Goal: Task Accomplishment & Management: Use online tool/utility

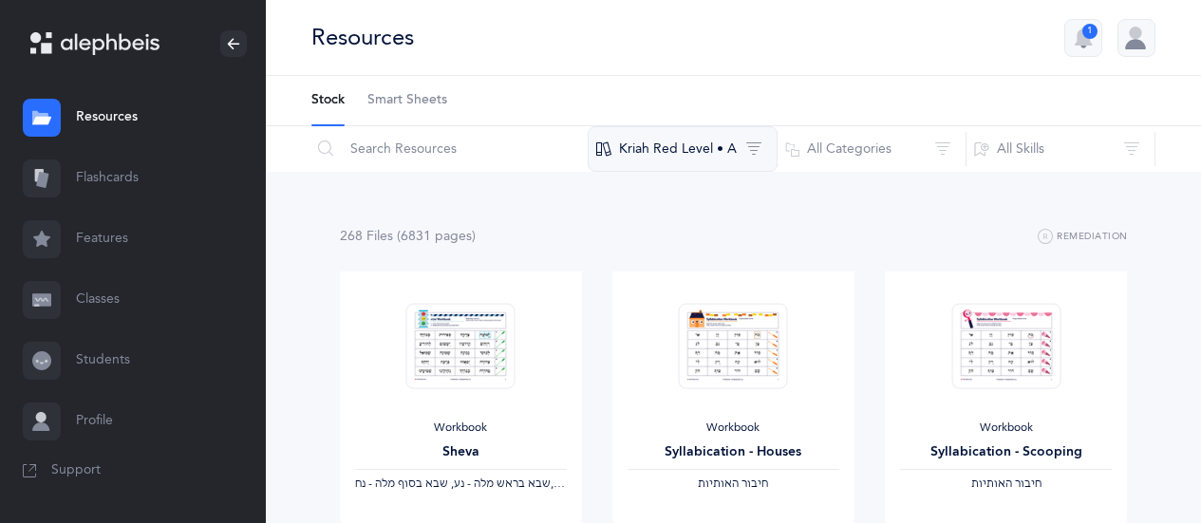
click at [759, 148] on button "Kriah Red Level • A" at bounding box center [683, 149] width 190 height 46
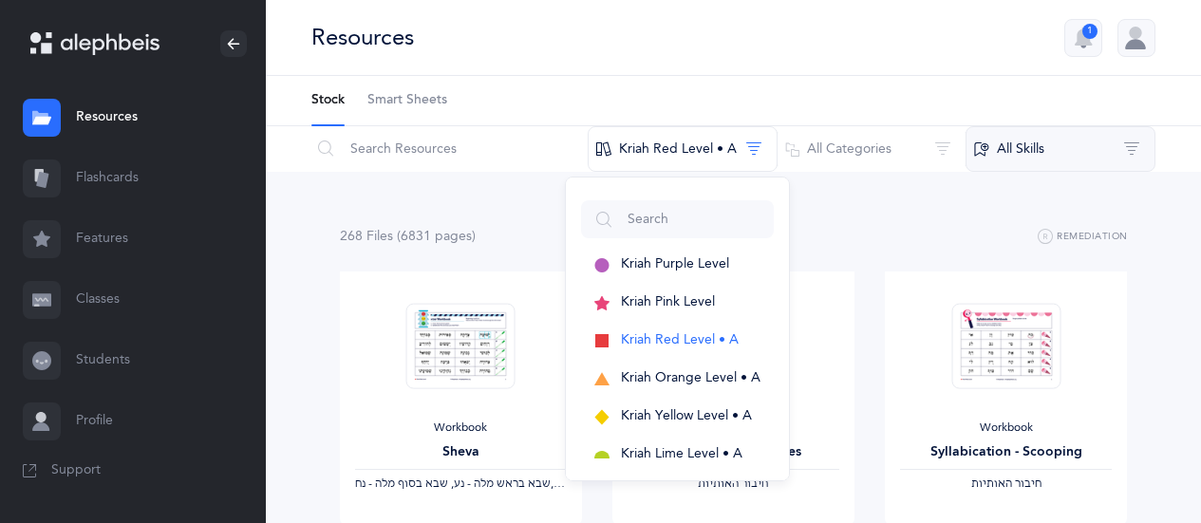
click at [1037, 158] on button "All Skills" at bounding box center [1060, 149] width 190 height 46
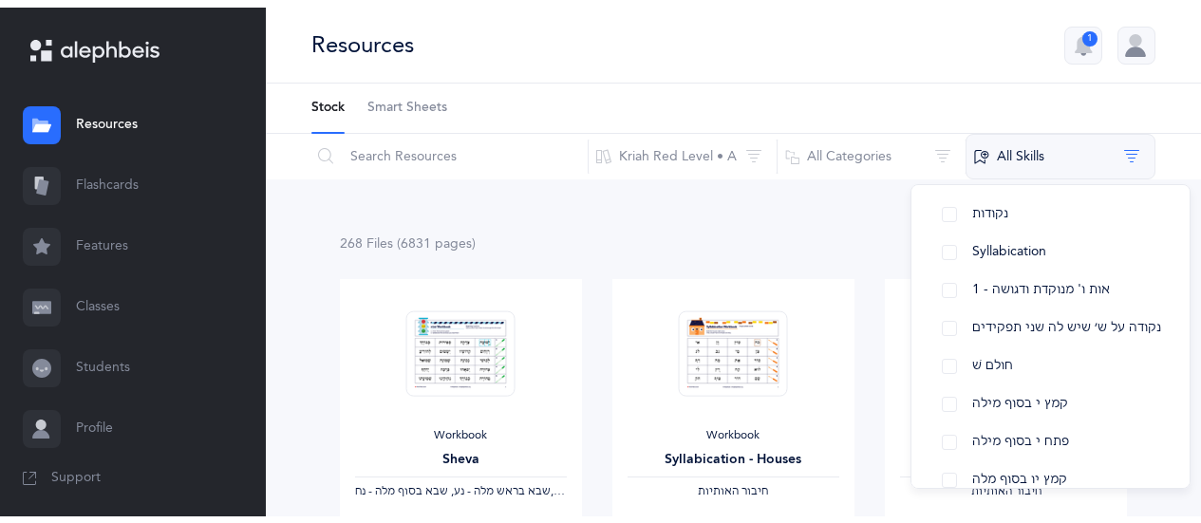
scroll to position [134, 0]
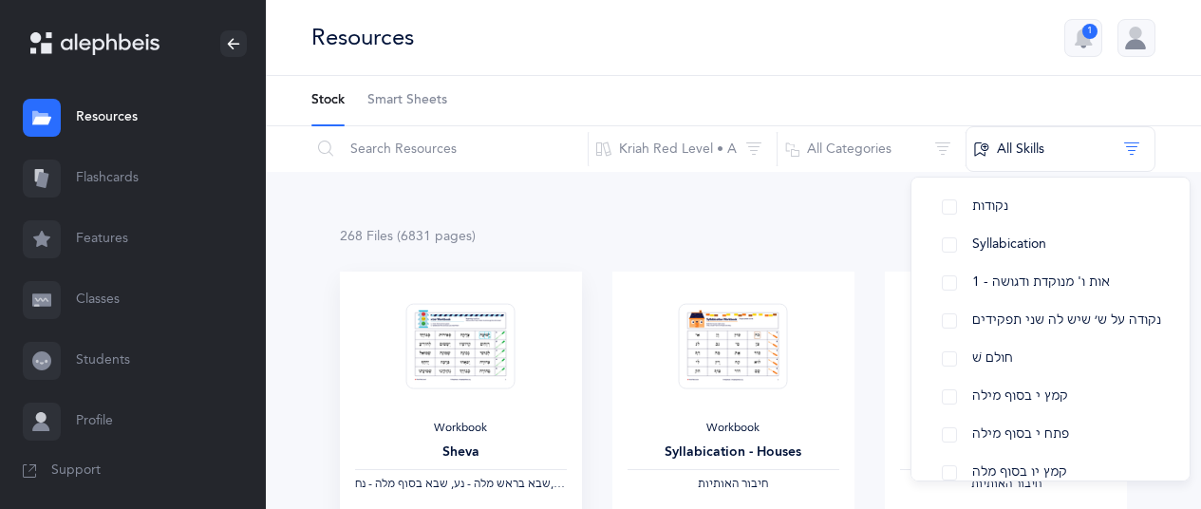
click at [456, 346] on img at bounding box center [460, 346] width 109 height 86
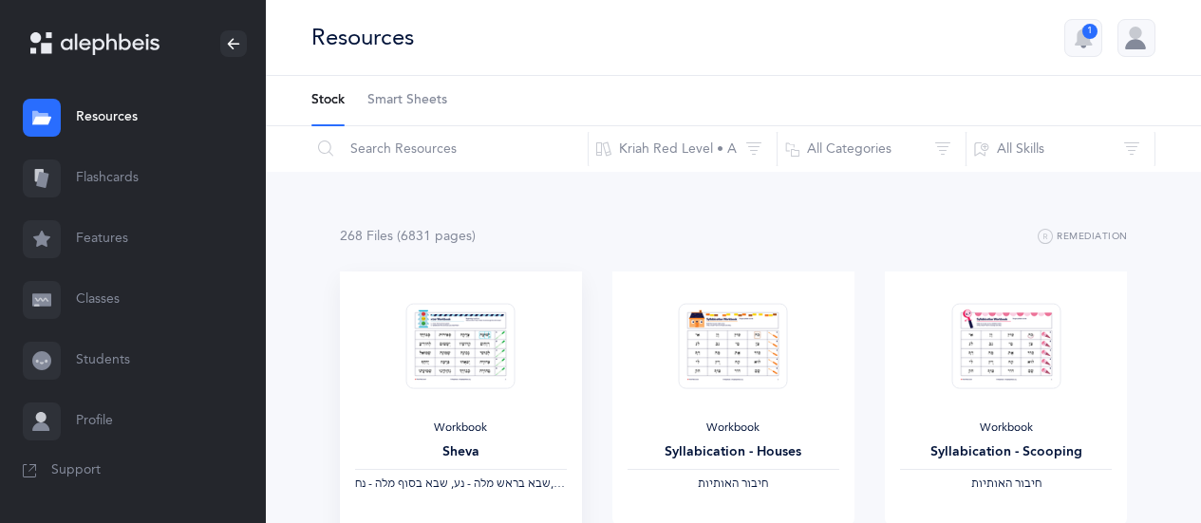
click at [456, 346] on img at bounding box center [460, 346] width 109 height 86
click at [443, 355] on img at bounding box center [460, 346] width 109 height 86
click at [447, 348] on img at bounding box center [460, 346] width 109 height 86
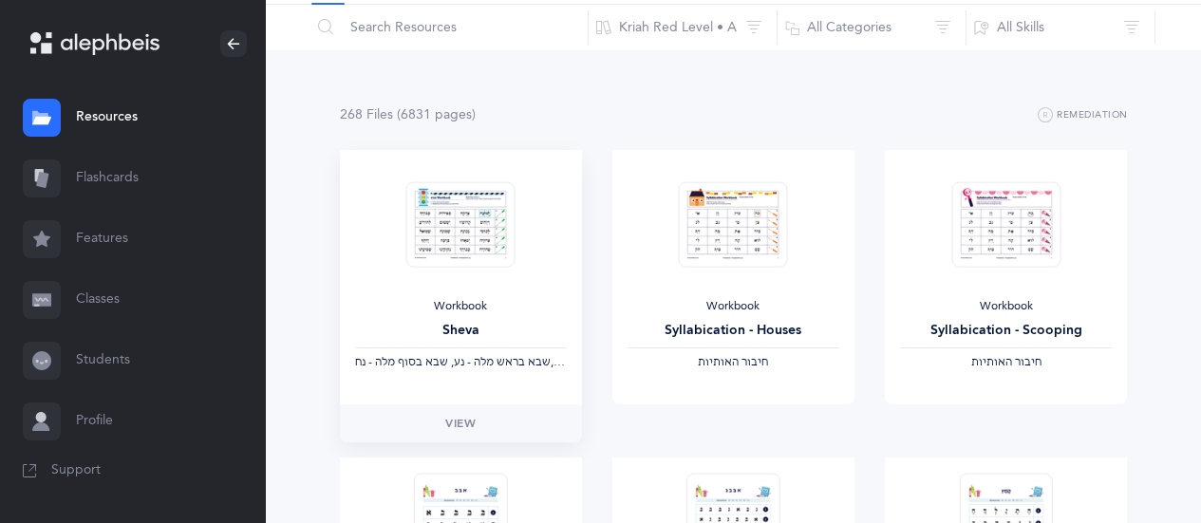
scroll to position [122, 0]
click at [459, 426] on span "View" at bounding box center [460, 423] width 30 height 17
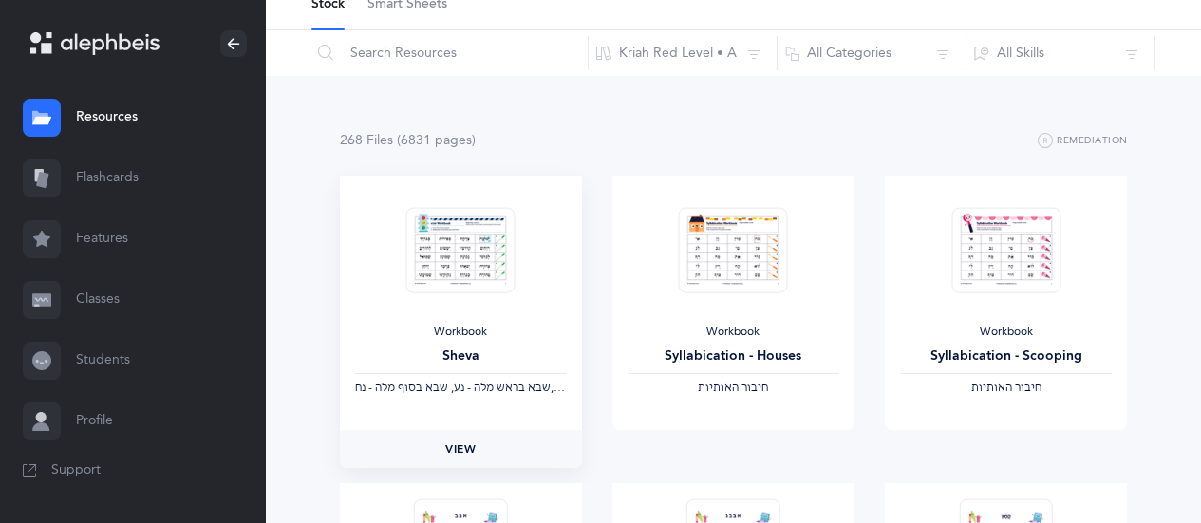
scroll to position [103, 0]
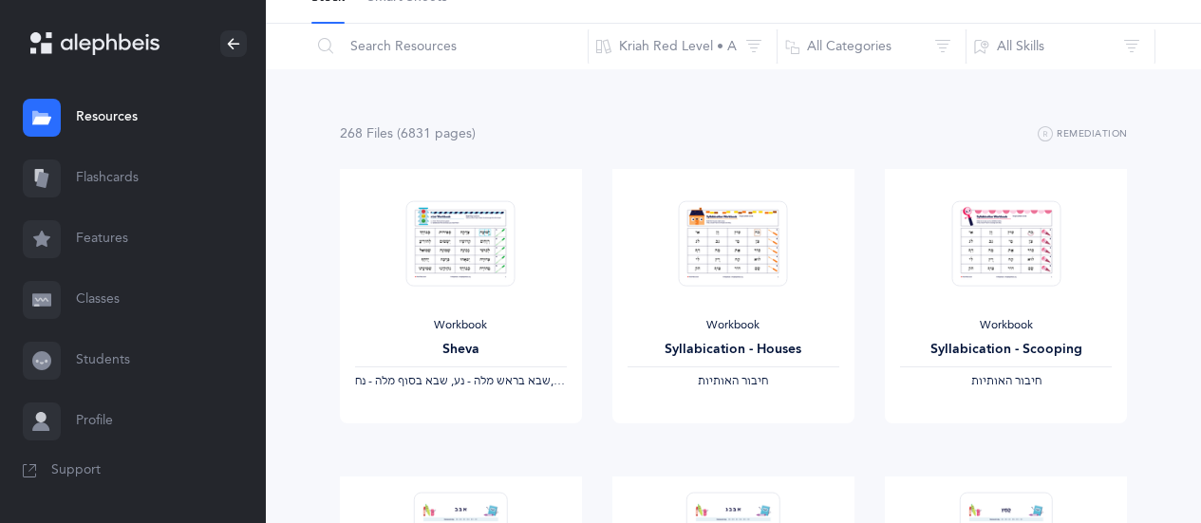
click at [95, 188] on link "Flashcards" at bounding box center [133, 178] width 266 height 61
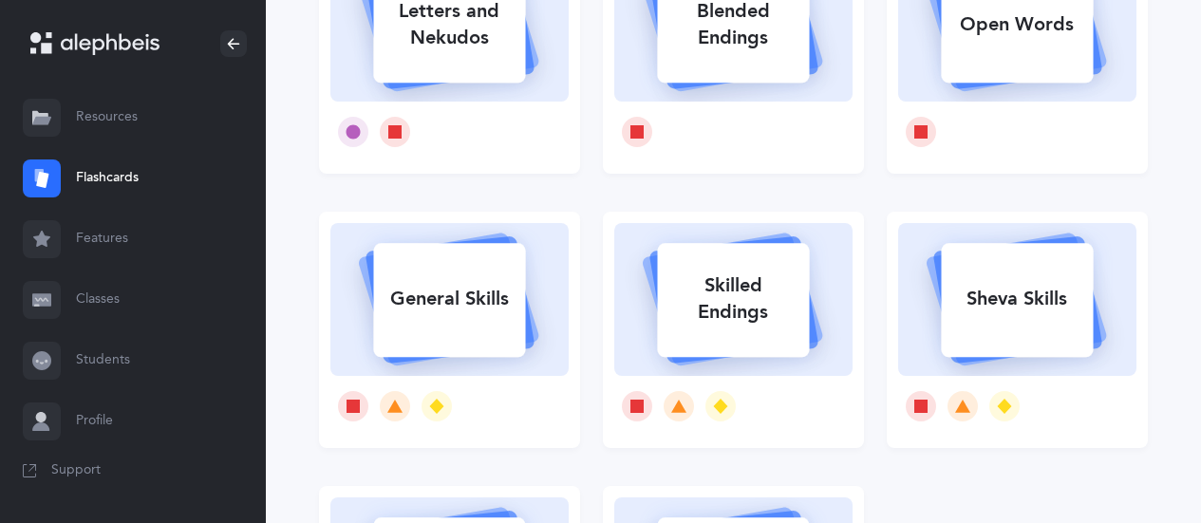
scroll to position [255, 0]
click at [745, 301] on div "Skilled Endings" at bounding box center [733, 300] width 152 height 76
select select
select select "single"
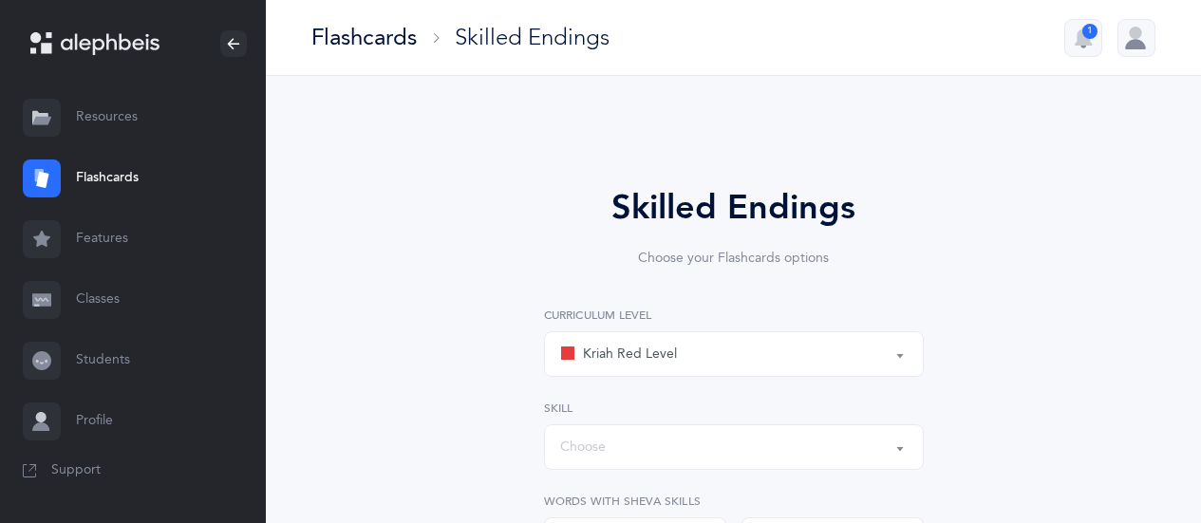
select select "1"
select select "28"
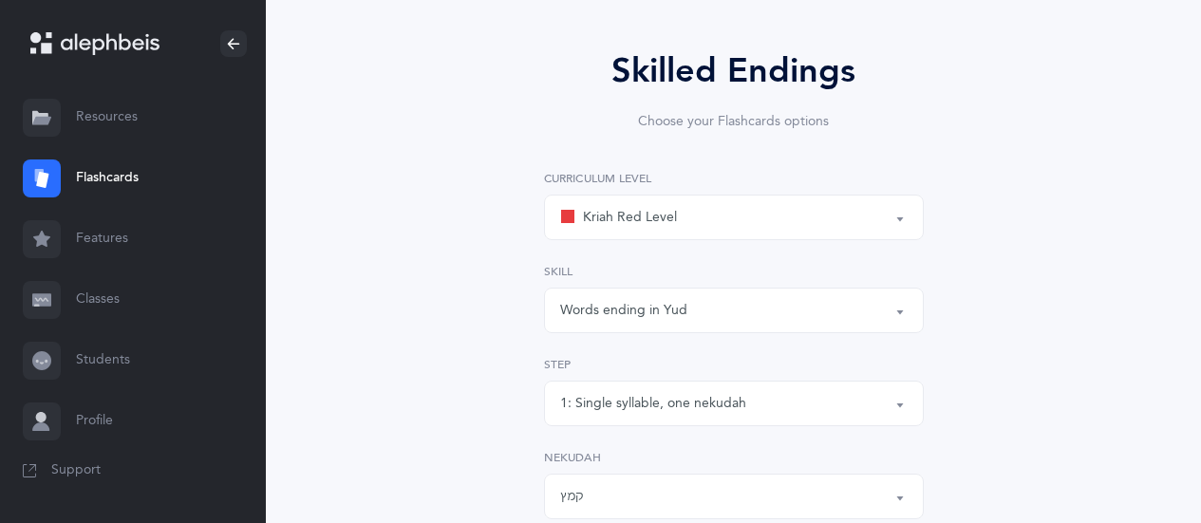
scroll to position [138, 0]
click at [717, 315] on div "Words ending in Yud" at bounding box center [733, 309] width 347 height 32
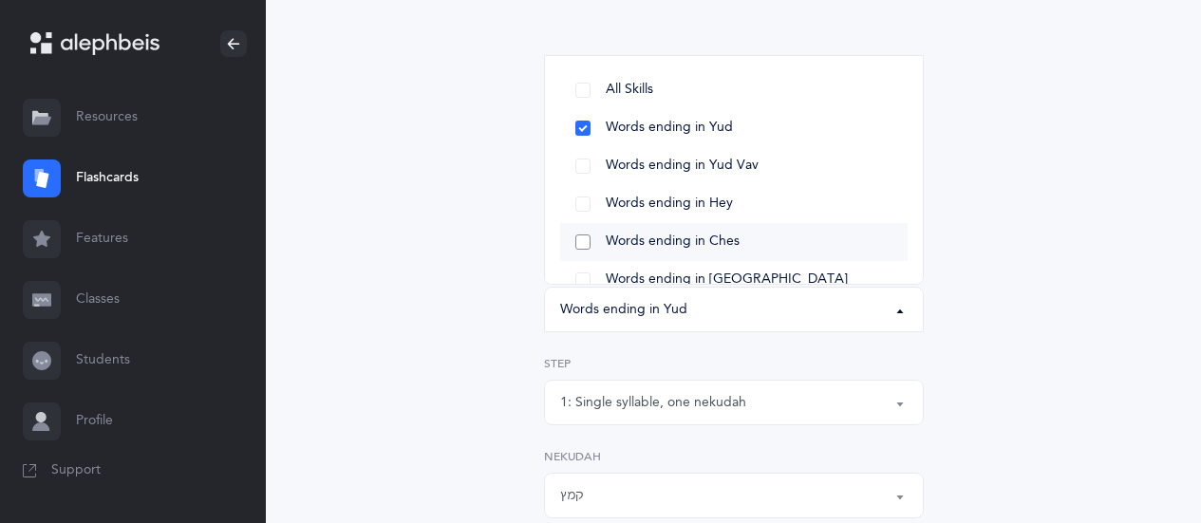
click at [589, 243] on link "Words ending in Ches" at bounding box center [733, 242] width 347 height 38
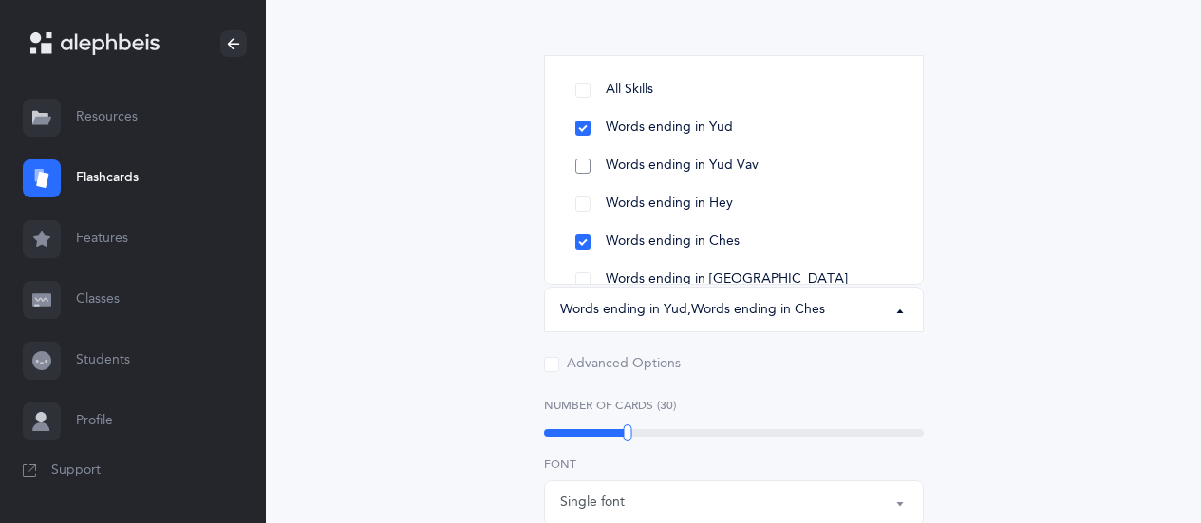
click at [588, 165] on link "Words ending in Yud Vav" at bounding box center [733, 166] width 347 height 38
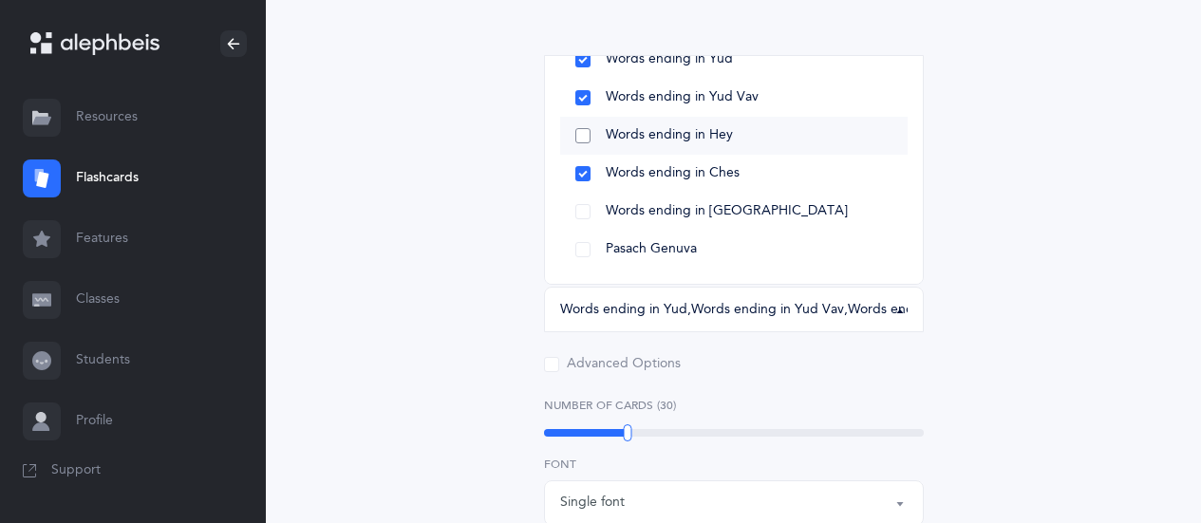
click at [589, 133] on link "Words ending in Hey" at bounding box center [733, 136] width 347 height 38
click at [1015, 283] on div "Skilled Endings Choose your Flashcards options Kriah Red Level Kriah Orange Lev…" at bounding box center [733, 523] width 829 height 1064
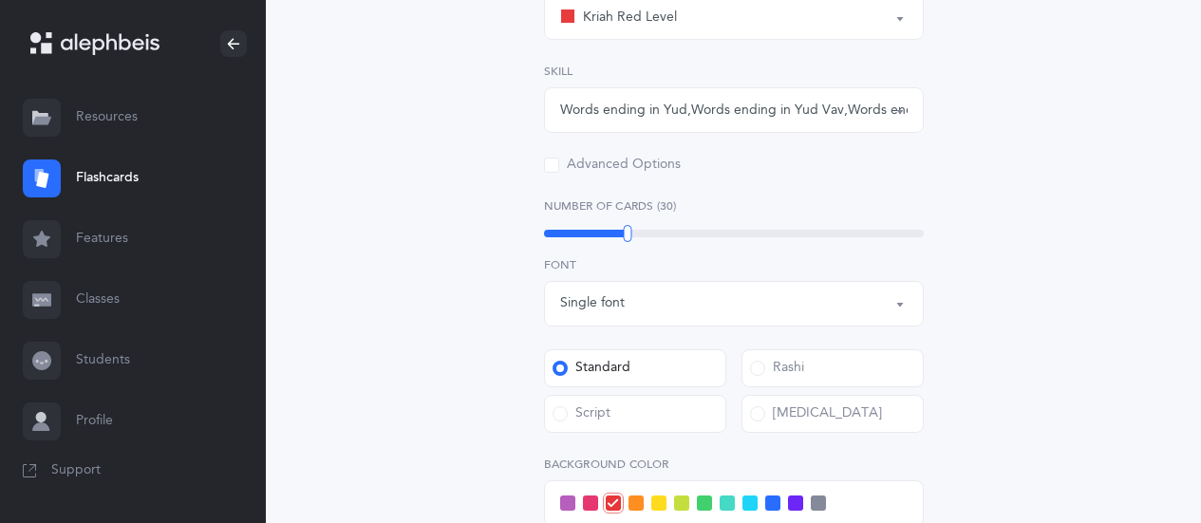
scroll to position [347, 0]
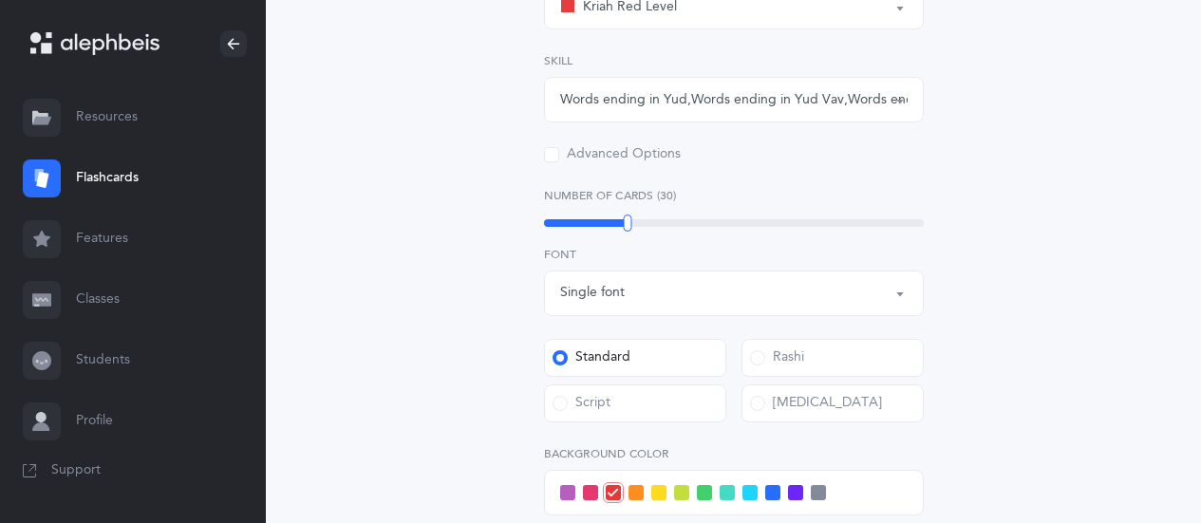
click at [665, 488] on span at bounding box center [658, 492] width 15 height 15
click at [0, 0] on input "checkbox" at bounding box center [0, 0] width 0 height 0
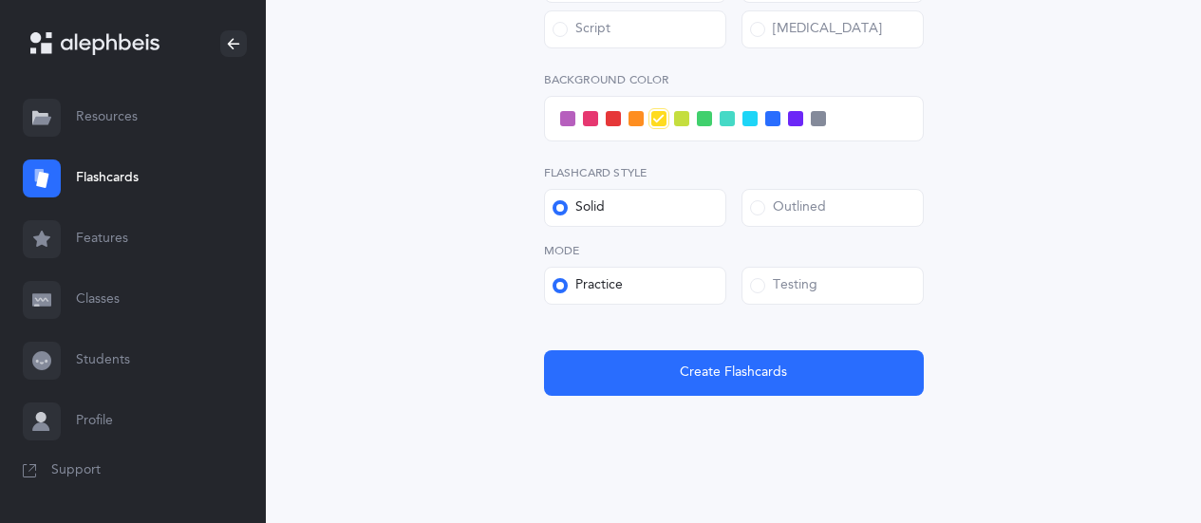
scroll to position [725, 0]
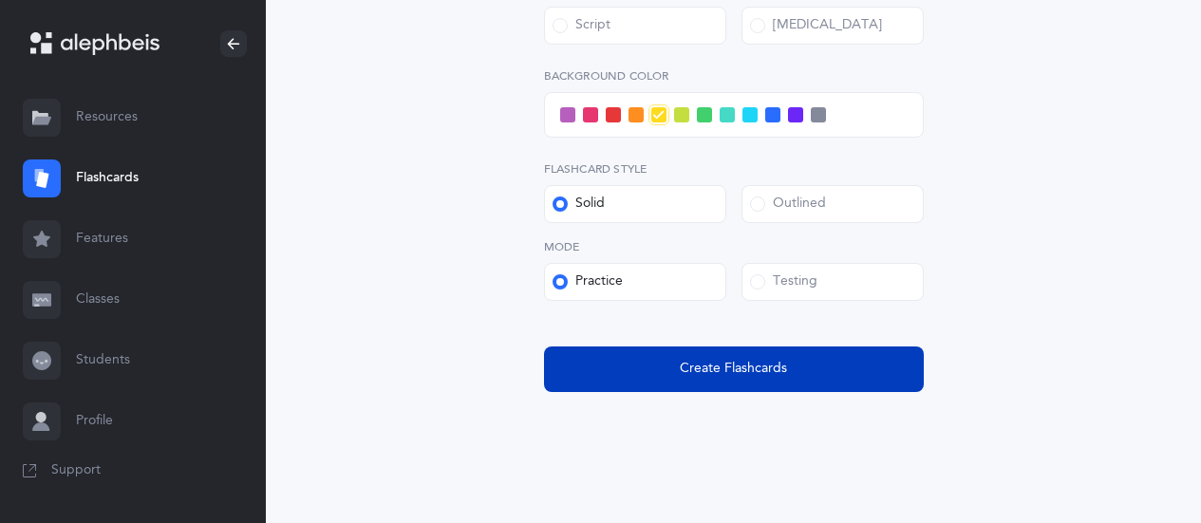
click at [763, 359] on span "Create Flashcards" at bounding box center [733, 369] width 107 height 20
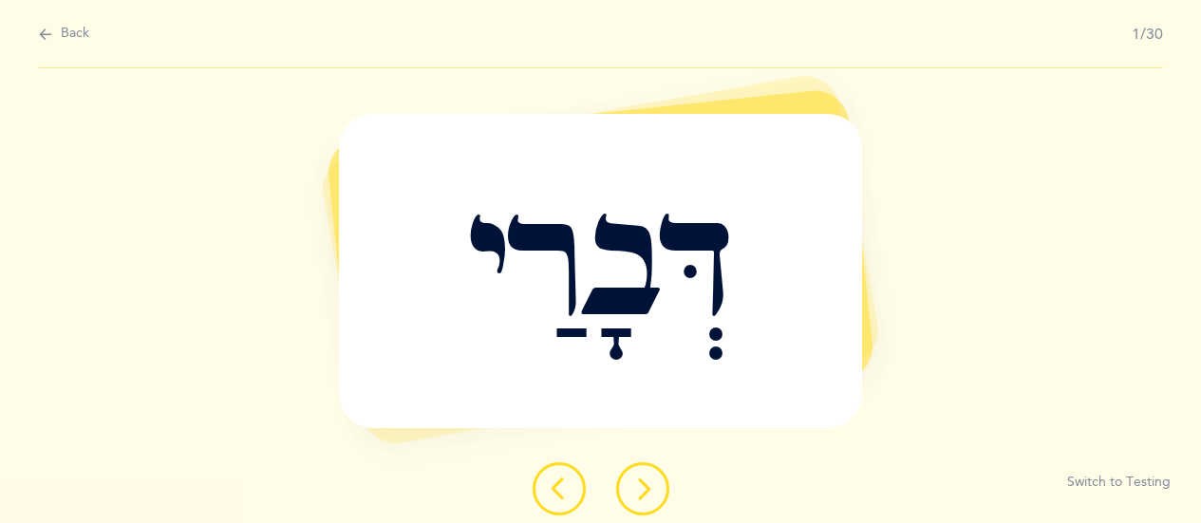
scroll to position [0, 0]
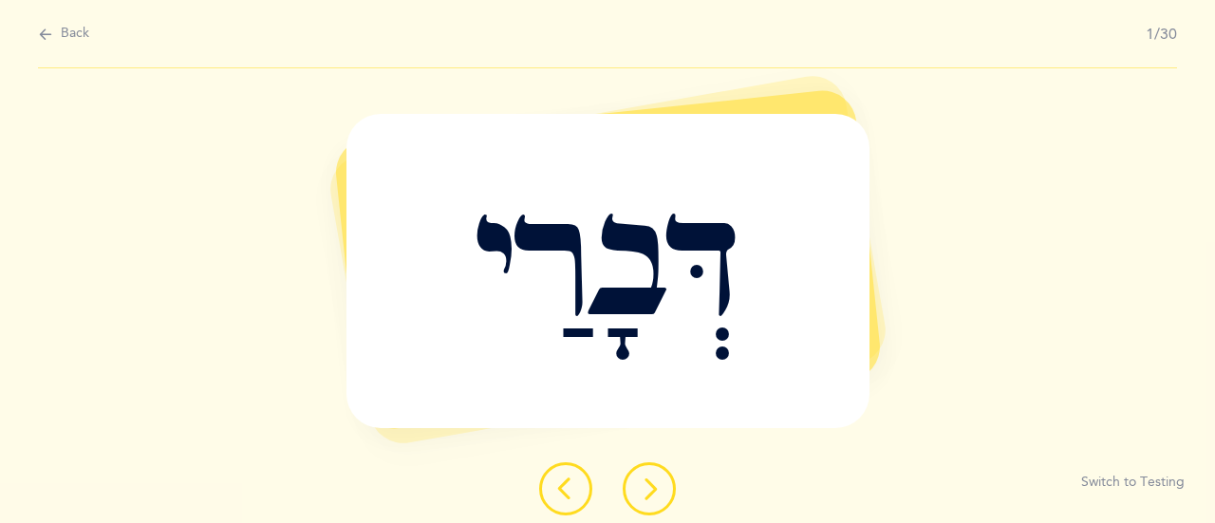
click at [61, 27] on span "Back" at bounding box center [75, 34] width 28 height 19
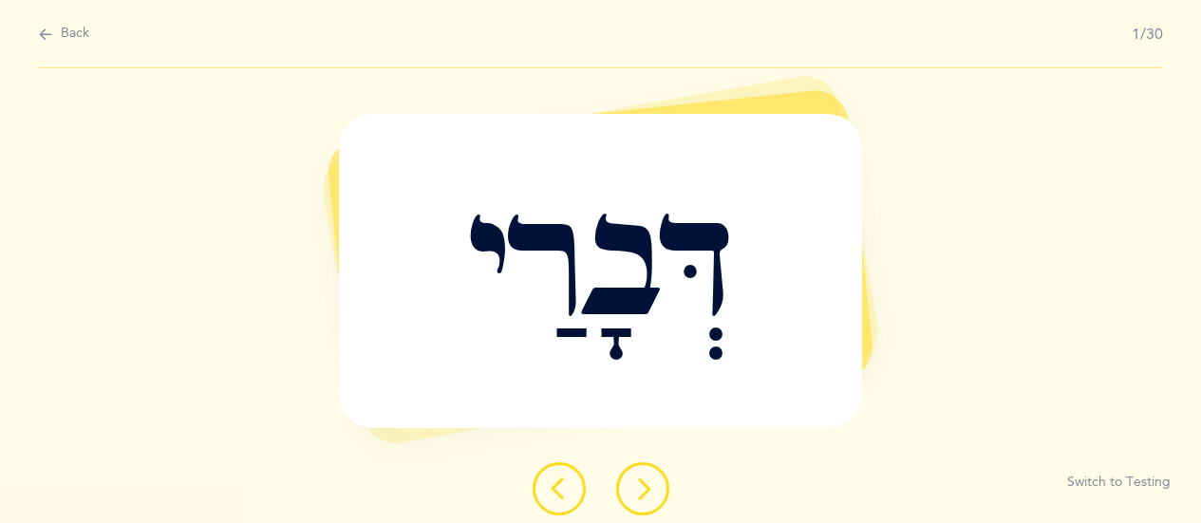
select select "1"
select select "single"
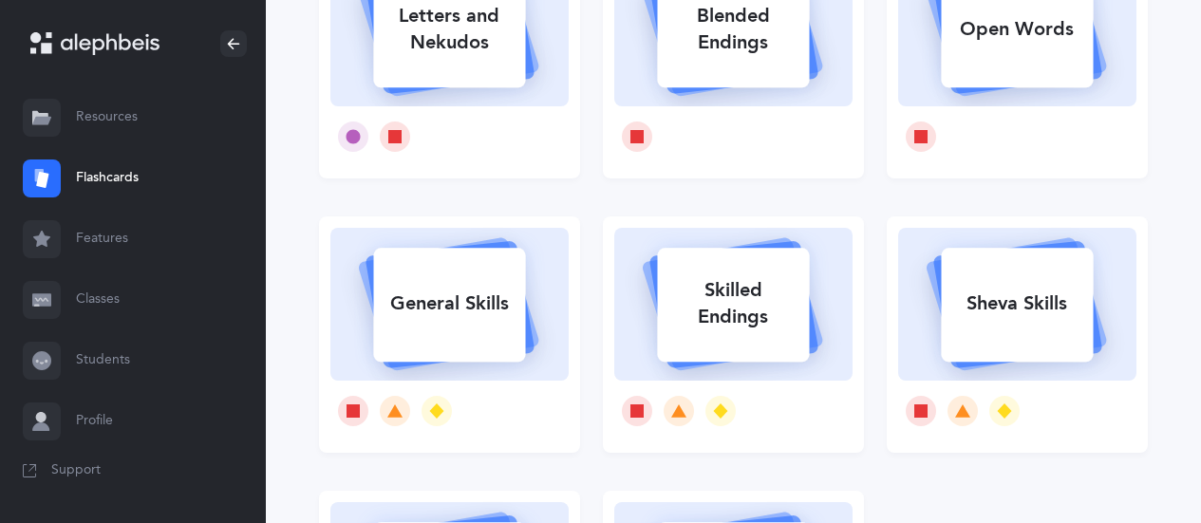
scroll to position [253, 0]
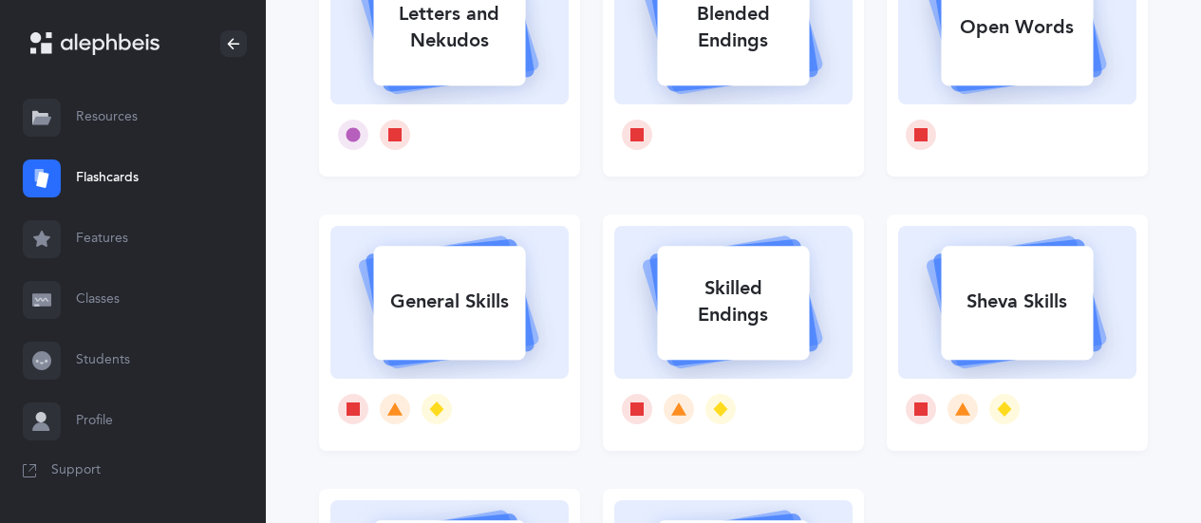
click at [939, 314] on icon at bounding box center [1017, 299] width 226 height 159
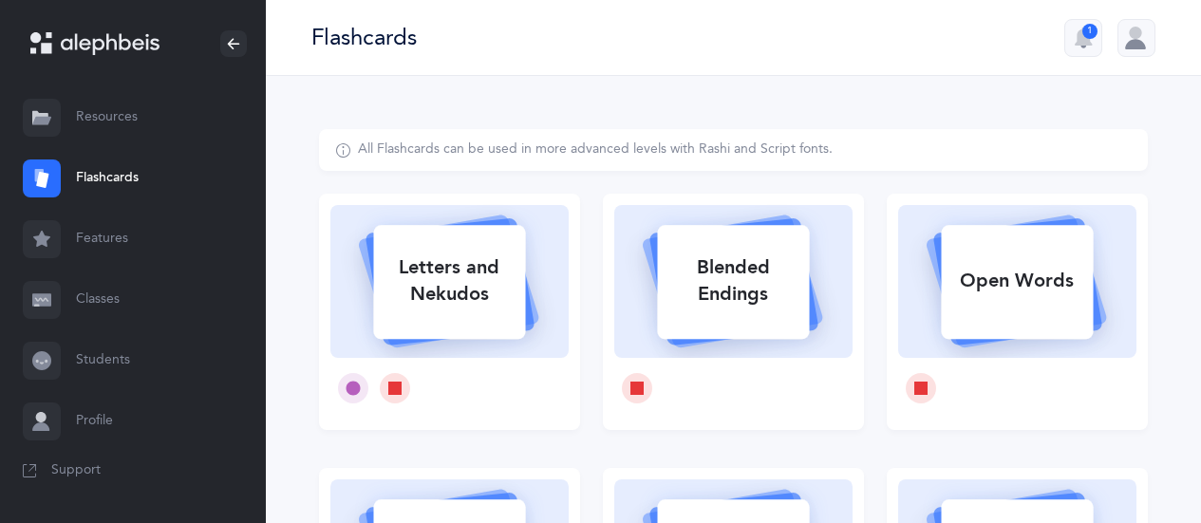
select select
select select "single"
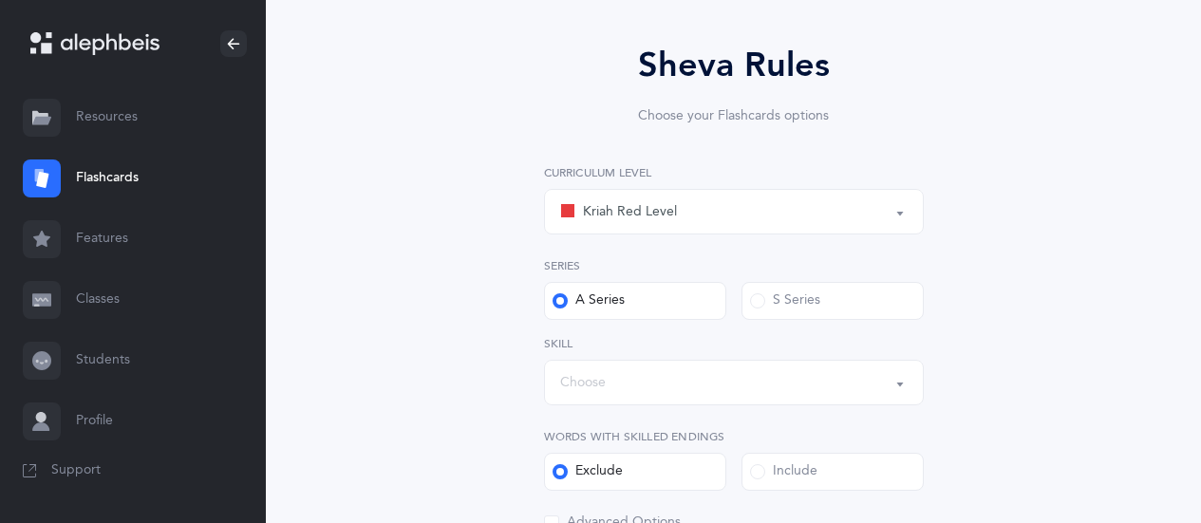
scroll to position [148, 0]
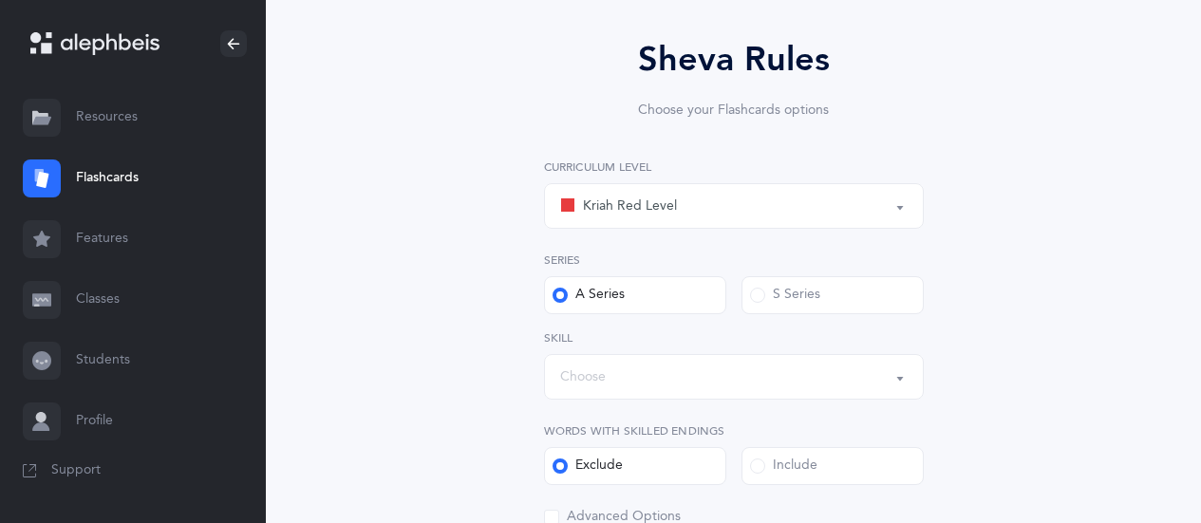
click at [632, 212] on div "Kriah Red Level" at bounding box center [618, 206] width 117 height 23
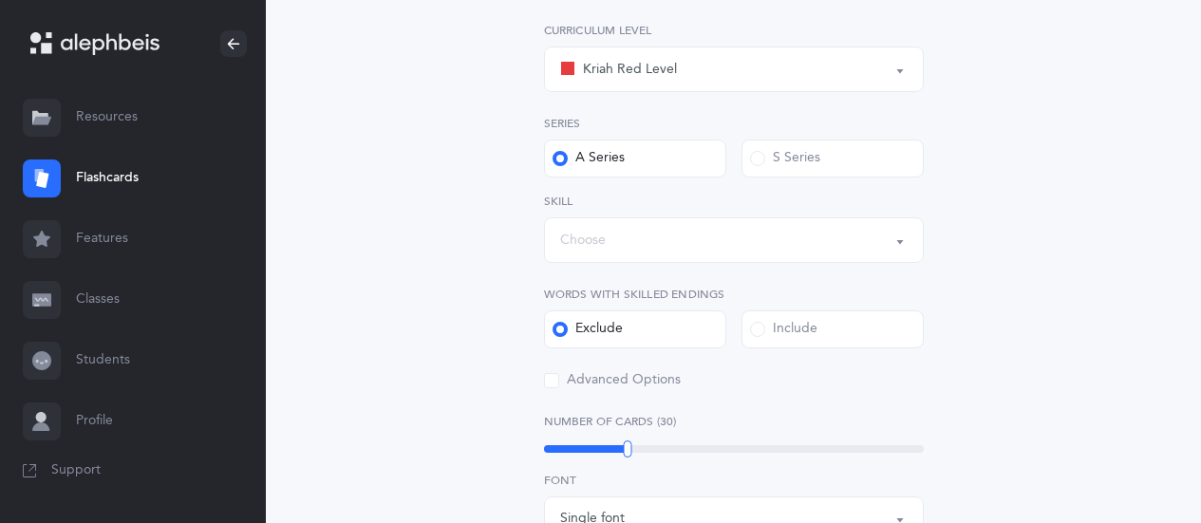
scroll to position [294, 0]
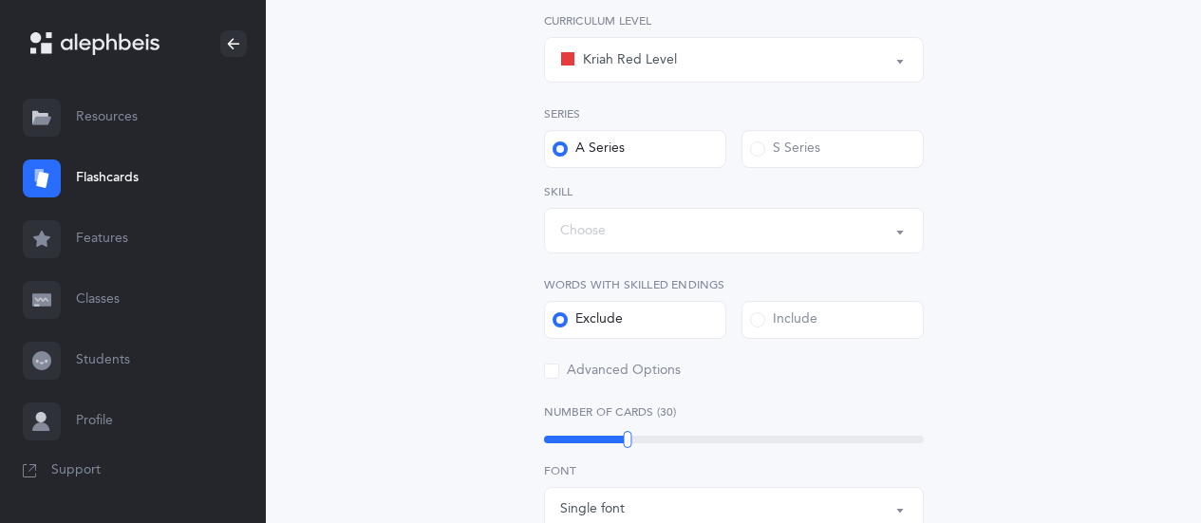
click at [604, 231] on div "Choose" at bounding box center [583, 231] width 46 height 20
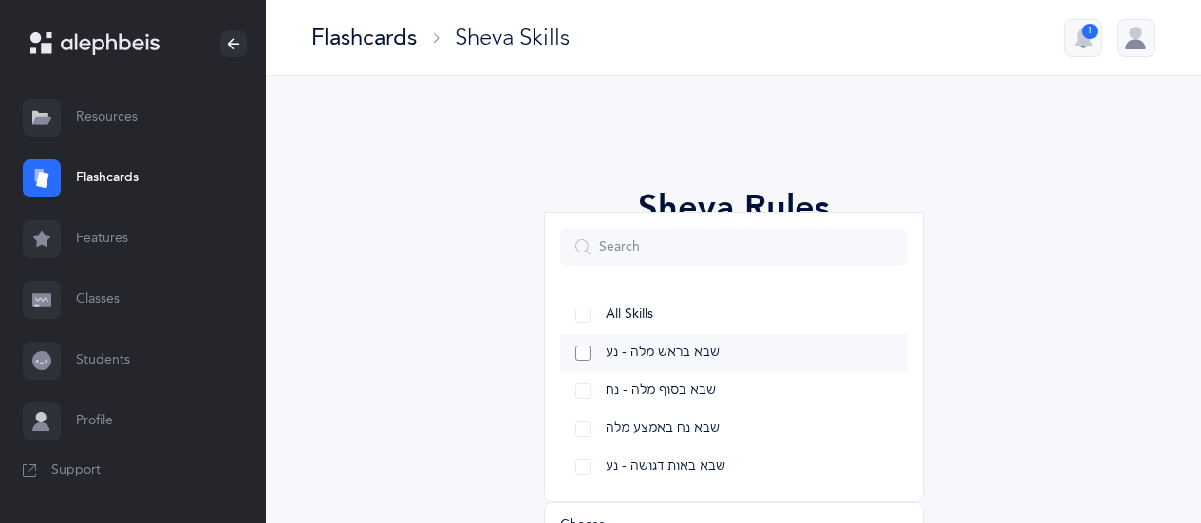
click at [581, 351] on link "שבא בראש מלה - נע" at bounding box center [733, 353] width 347 height 38
select select "12"
click at [584, 433] on link "שבא נח באמצע מלה" at bounding box center [733, 429] width 347 height 38
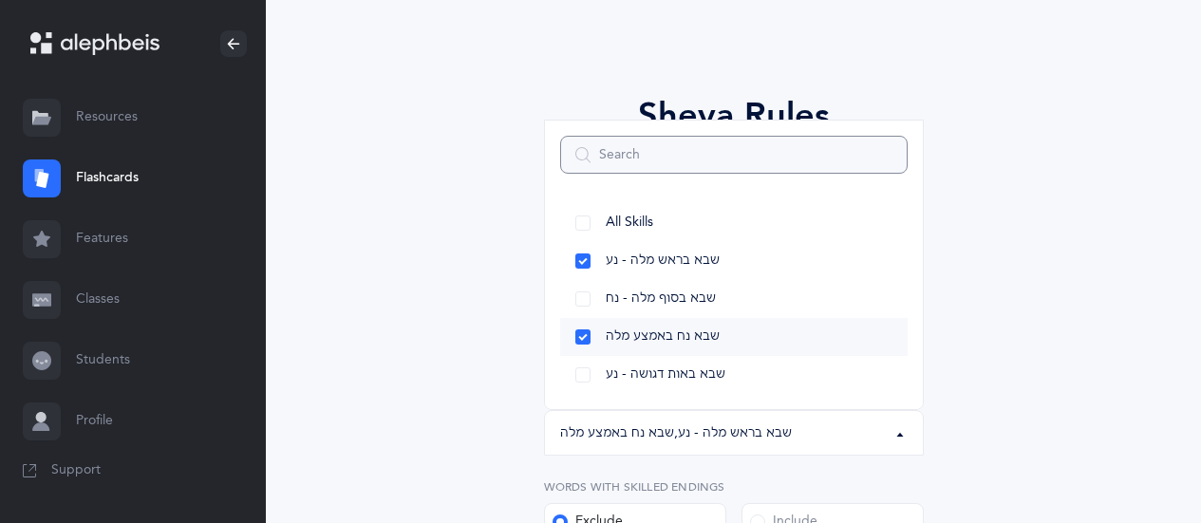
scroll to position [92, 0]
click at [582, 298] on link "שבא בסוף מלה - נח" at bounding box center [733, 299] width 347 height 38
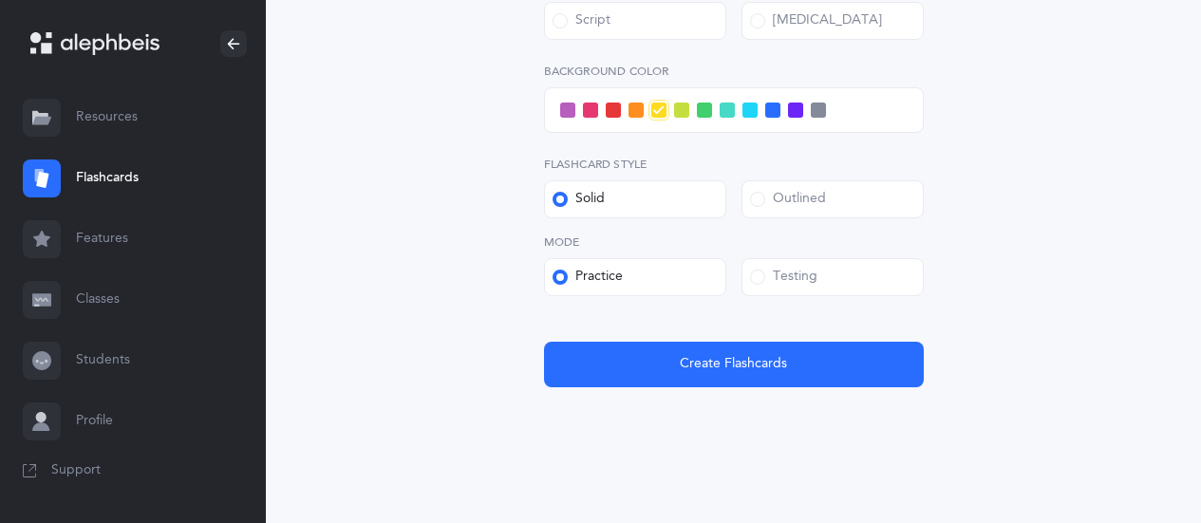
scroll to position [909, 0]
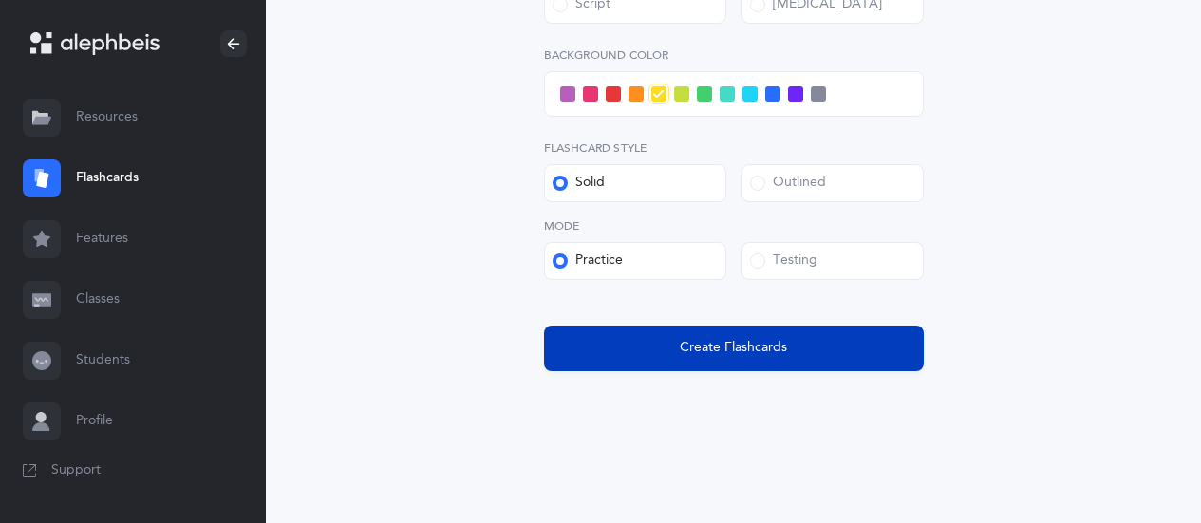
click at [831, 345] on button "Create Flashcards" at bounding box center [734, 349] width 380 height 46
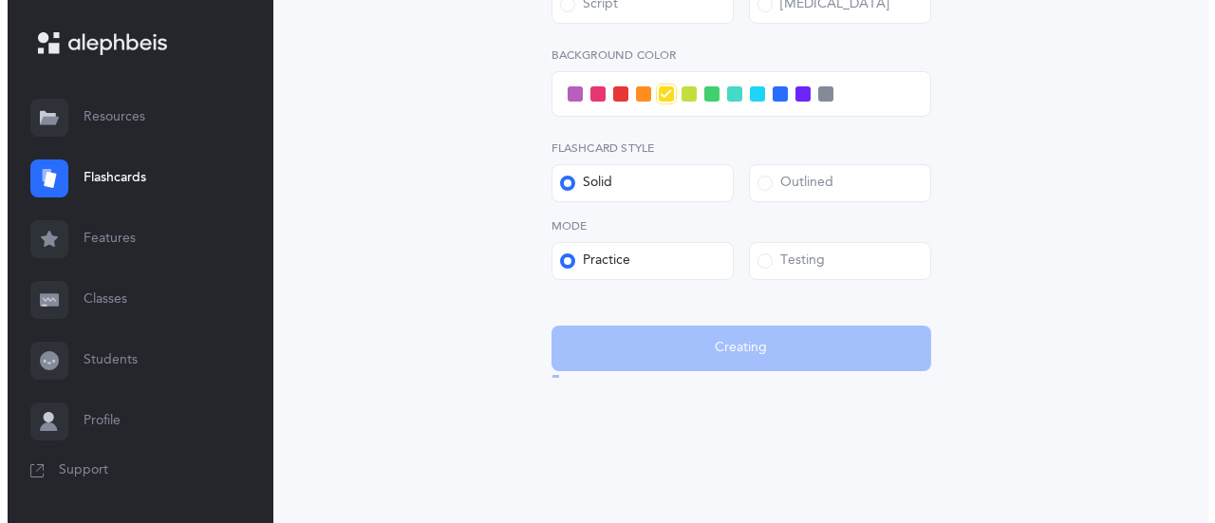
scroll to position [0, 0]
